Goal: Task Accomplishment & Management: Manage account settings

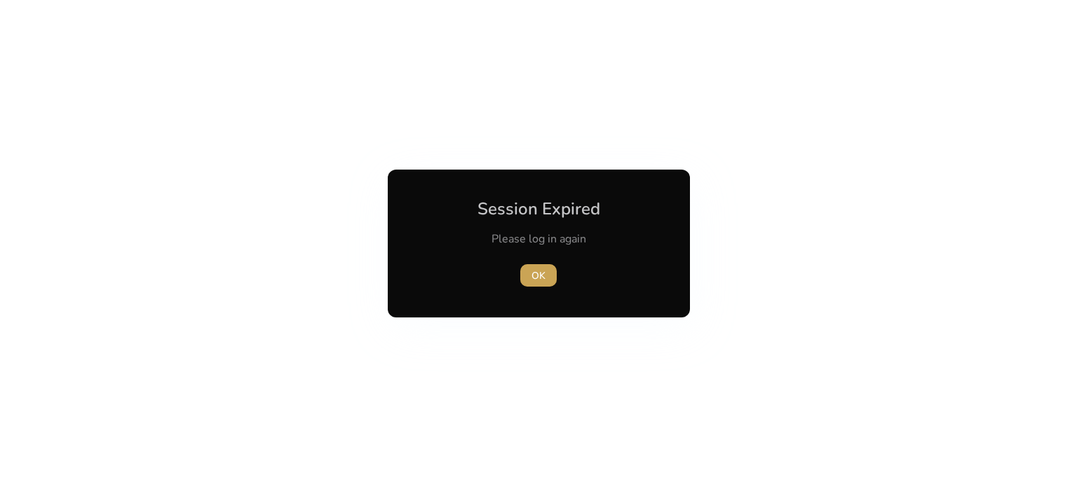
click at [536, 277] on span "OK" at bounding box center [538, 275] width 14 height 15
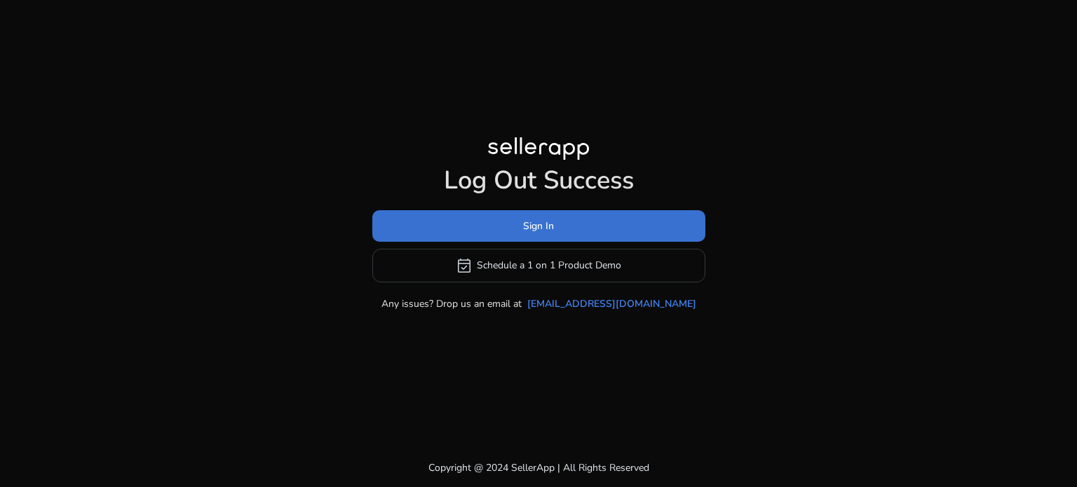
click at [533, 221] on span "Sign In" at bounding box center [538, 226] width 31 height 15
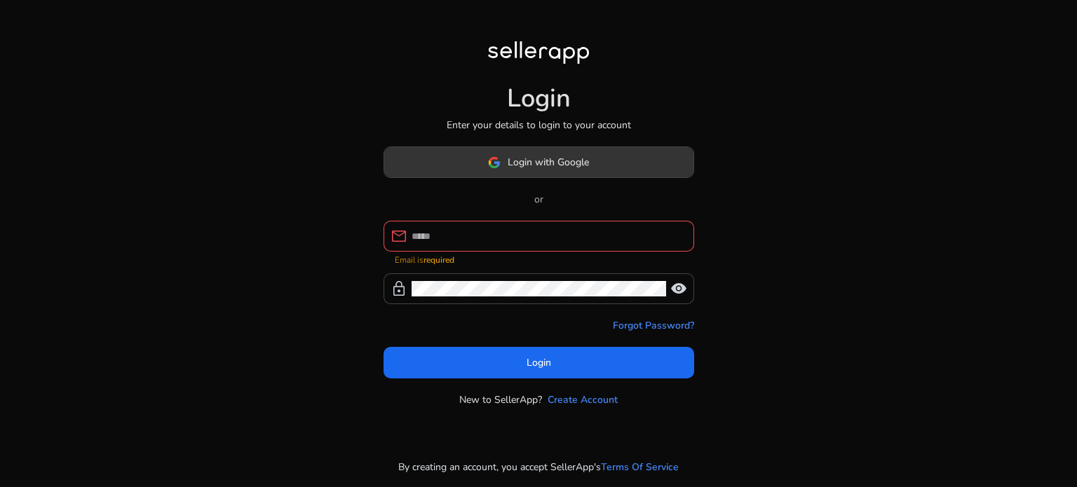
click at [547, 165] on span "Login with Google" at bounding box center [548, 162] width 81 height 15
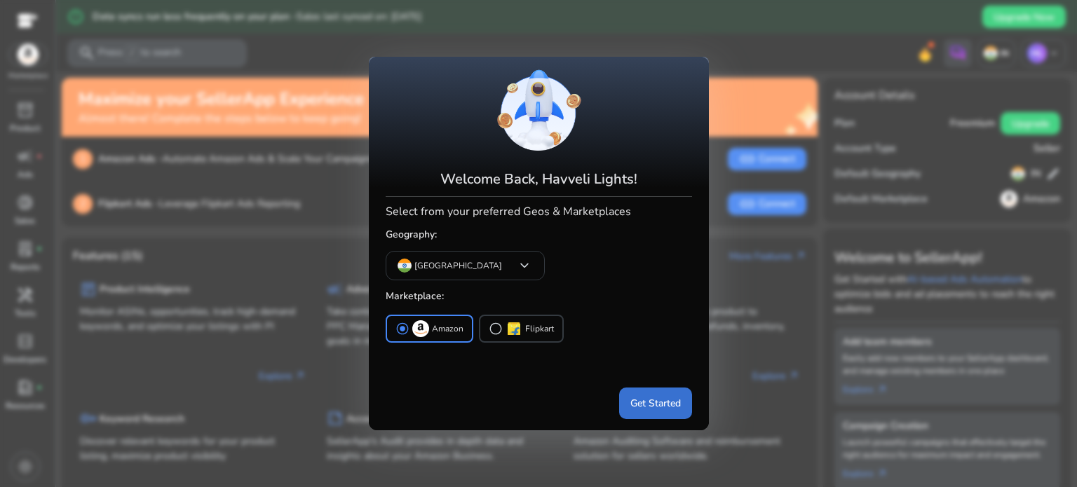
click at [656, 402] on span "Get Started" at bounding box center [655, 403] width 50 height 15
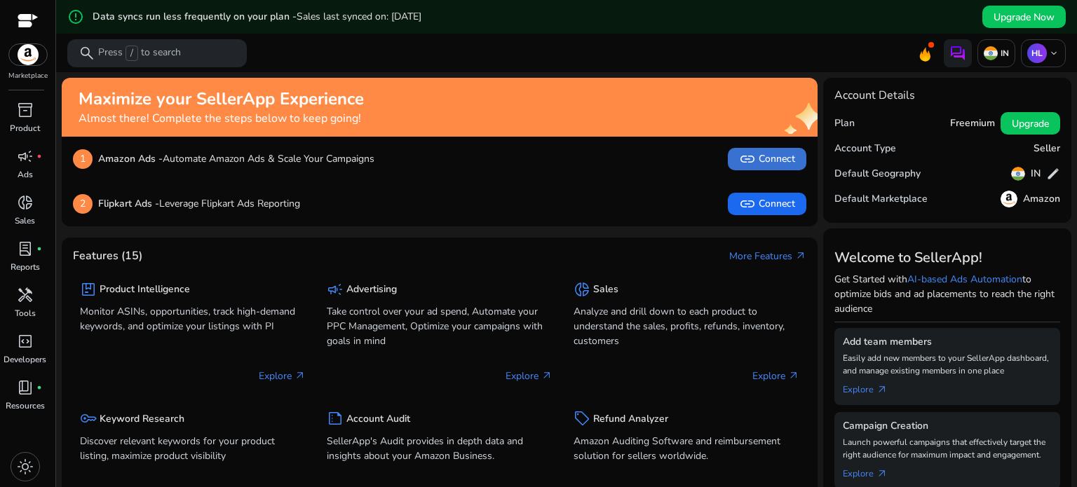
click at [769, 156] on span "link Connect" at bounding box center [767, 159] width 56 height 17
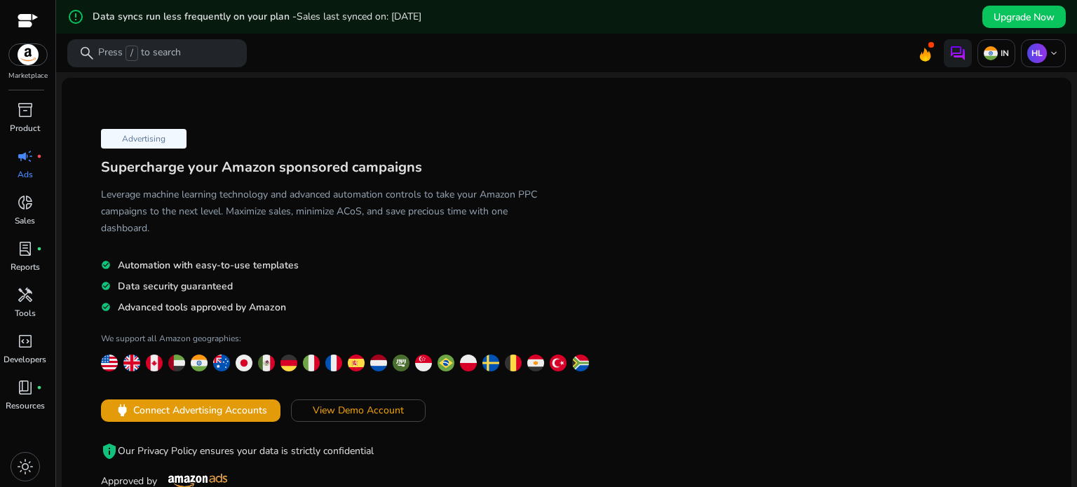
click at [285, 305] on h5 "check_circle Advanced tools approved by Amazon" at bounding box center [319, 307] width 437 height 14
click at [231, 414] on span "Connect Advertising Accounts" at bounding box center [200, 410] width 134 height 15
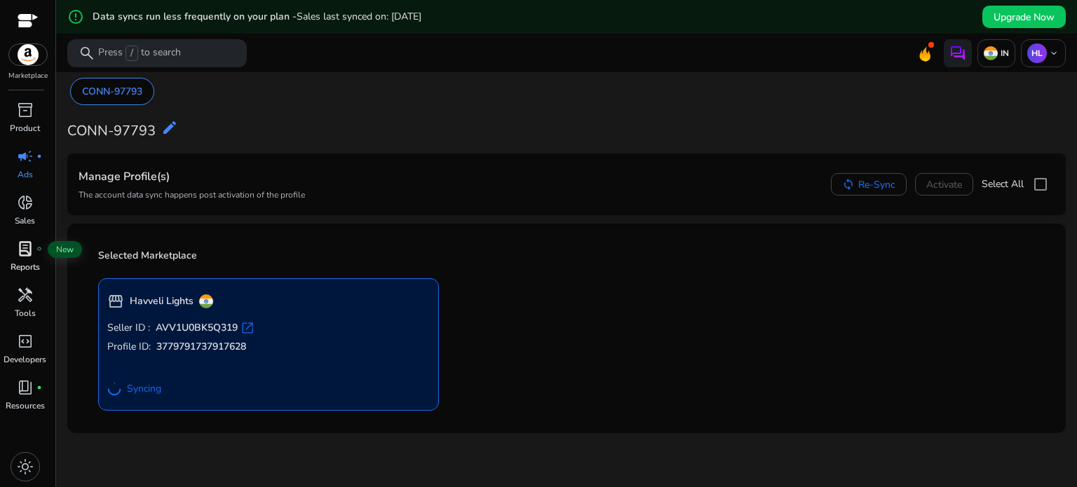
click at [27, 257] on span "lab_profile" at bounding box center [25, 248] width 17 height 17
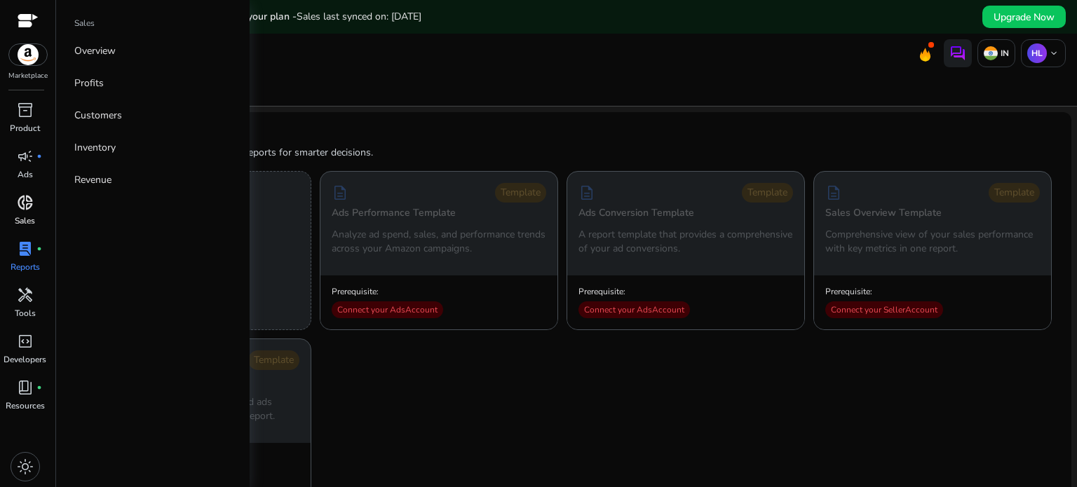
click at [22, 207] on span "donut_small" at bounding box center [25, 202] width 17 height 17
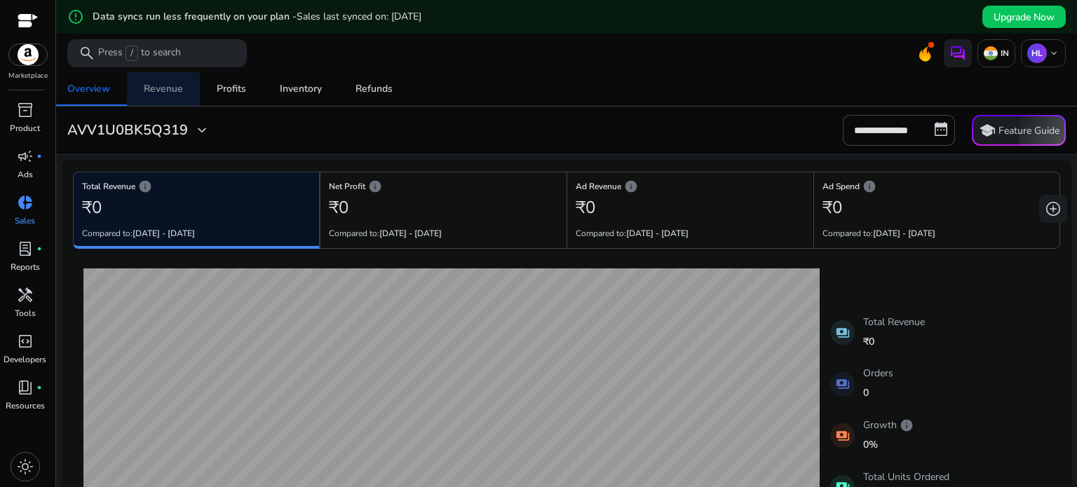
click at [168, 92] on div "Revenue" at bounding box center [163, 89] width 39 height 10
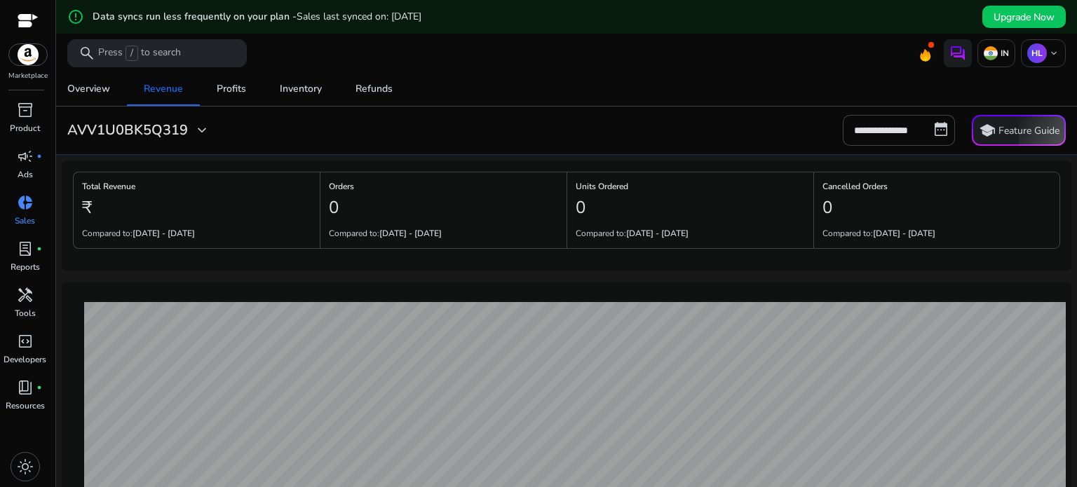
click at [27, 69] on div "Marketplace" at bounding box center [27, 40] width 55 height 81
click at [25, 56] on img at bounding box center [28, 54] width 38 height 21
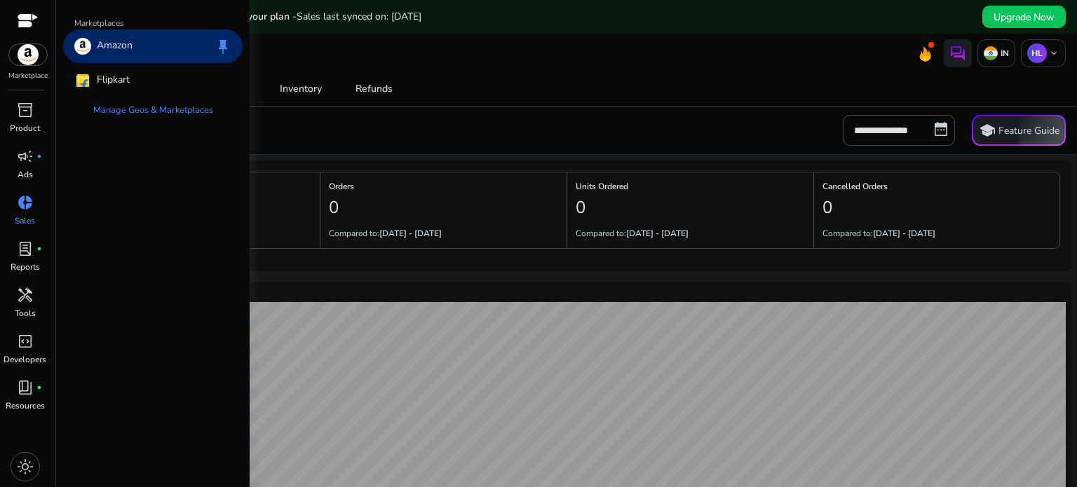
click at [100, 46] on p "Amazon" at bounding box center [115, 46] width 36 height 17
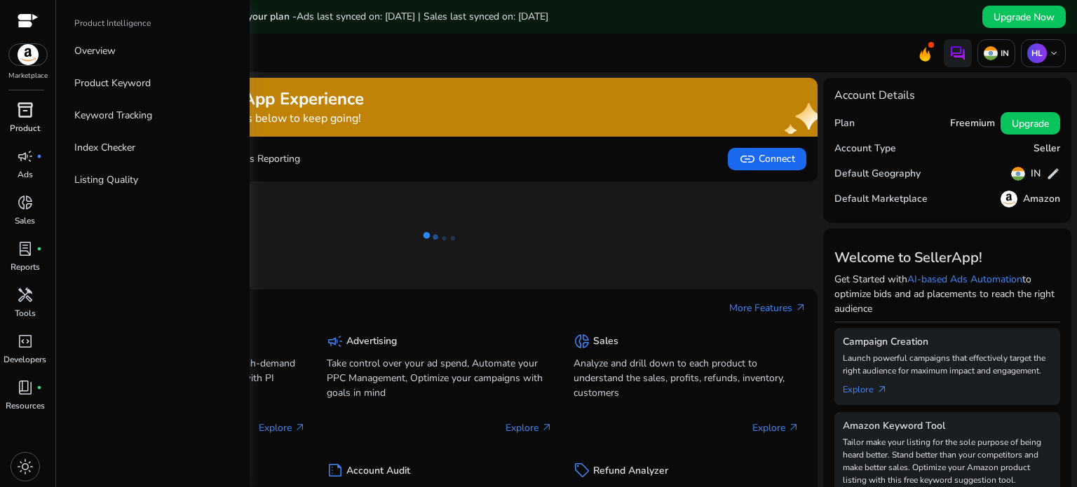
click at [20, 117] on span "inventory_2" at bounding box center [25, 110] width 17 height 17
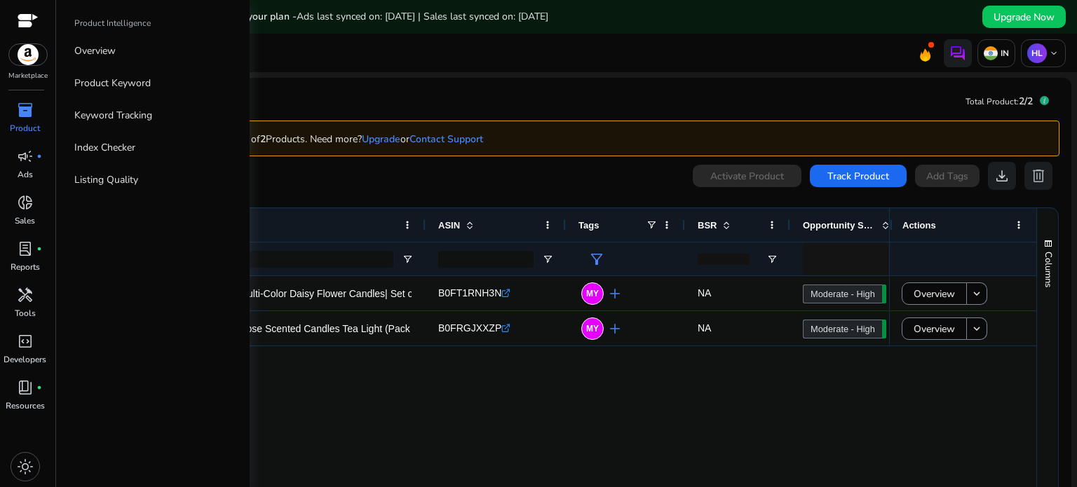
click at [20, 117] on span "inventory_2" at bounding box center [25, 110] width 17 height 17
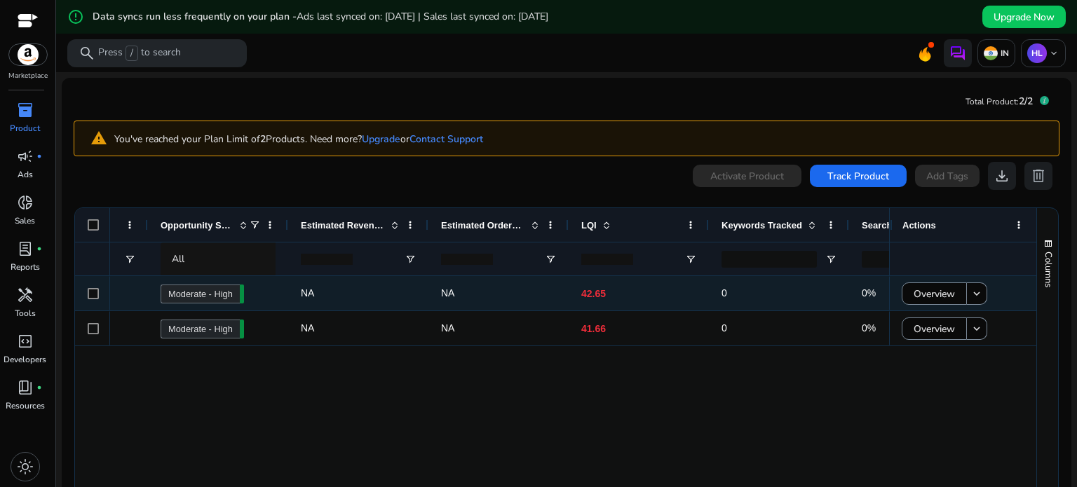
scroll to position [0, 979]
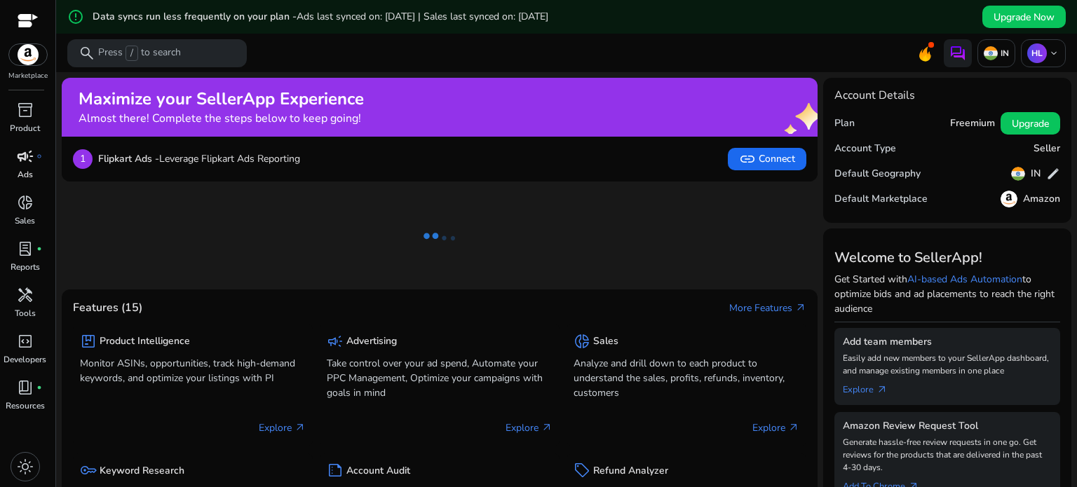
click at [22, 168] on p "Ads" at bounding box center [25, 174] width 15 height 13
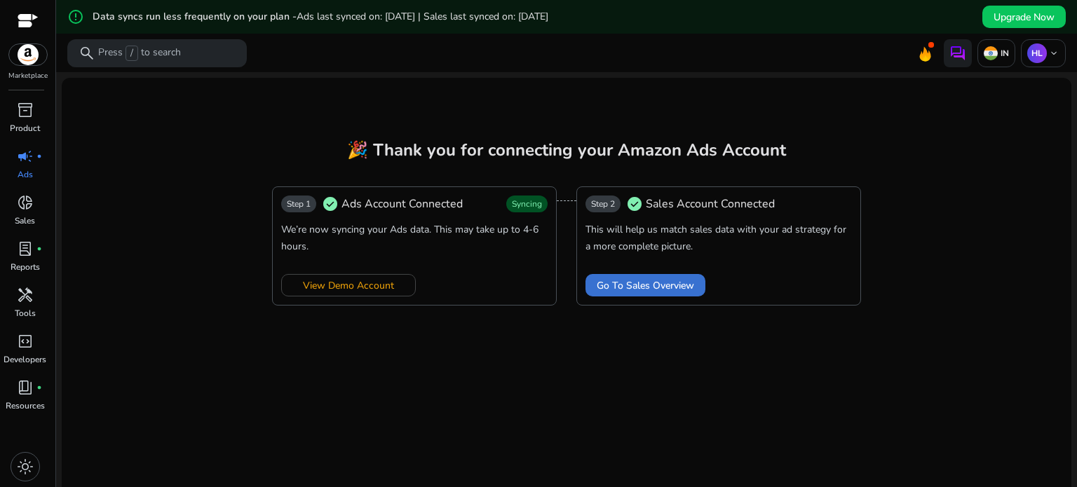
click at [667, 281] on span "Go To Sales Overview" at bounding box center [645, 285] width 97 height 15
